Goal: Communication & Community: Answer question/provide support

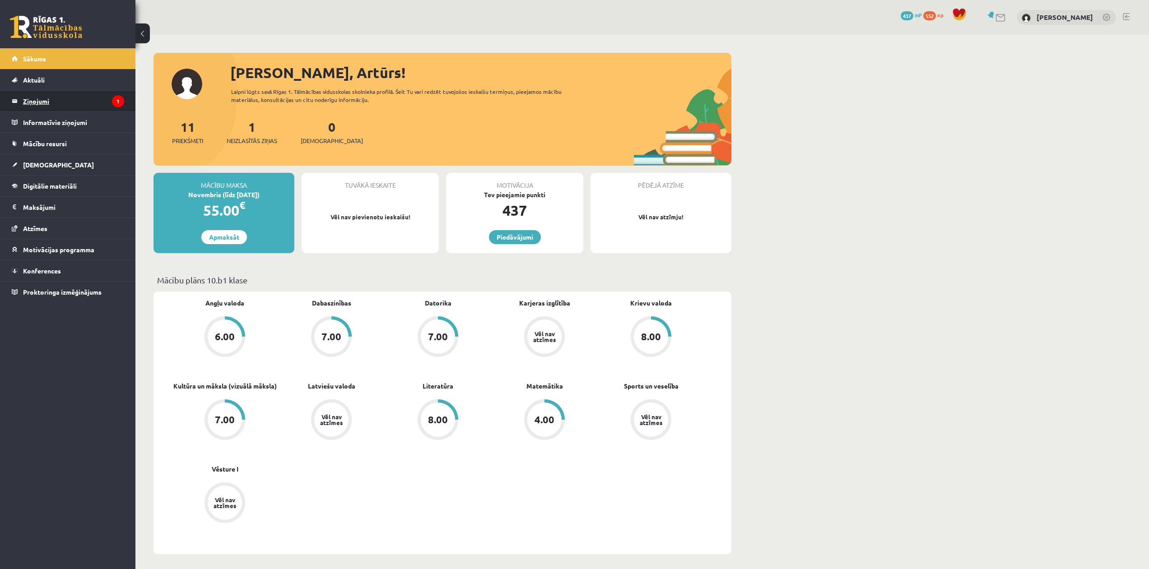
click at [44, 100] on legend "Ziņojumi 1" at bounding box center [73, 101] width 101 height 21
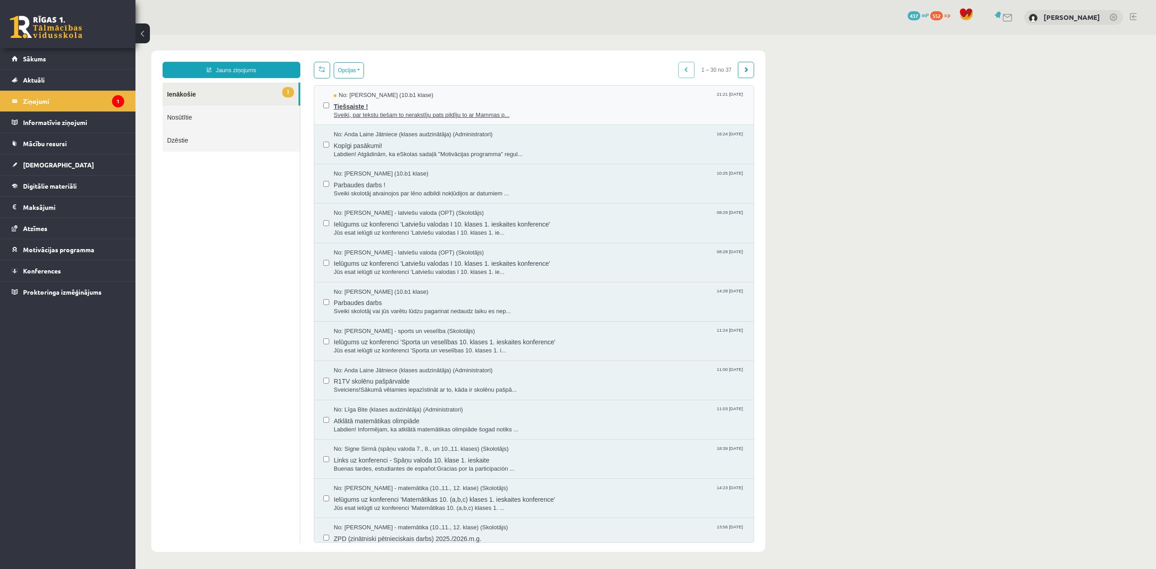
click at [357, 107] on span "Tiešsaiste !" at bounding box center [539, 105] width 411 height 11
click at [52, 52] on link "Sākums" at bounding box center [68, 58] width 112 height 21
